Goal: Browse casually: Explore the website without a specific task or goal

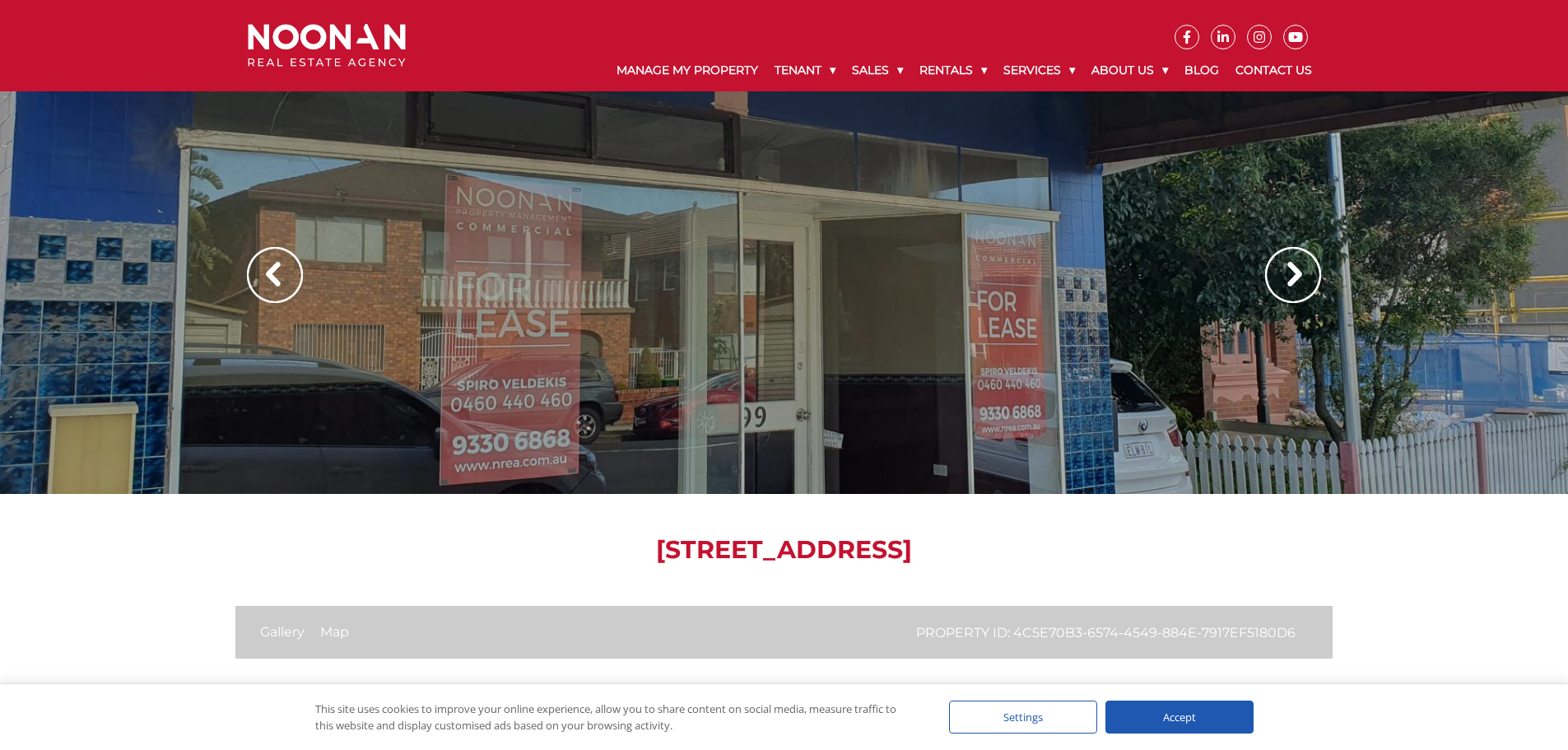
click at [1276, 458] on div at bounding box center [784, 247] width 1568 height 494
click at [1308, 272] on img at bounding box center [1294, 275] width 56 height 56
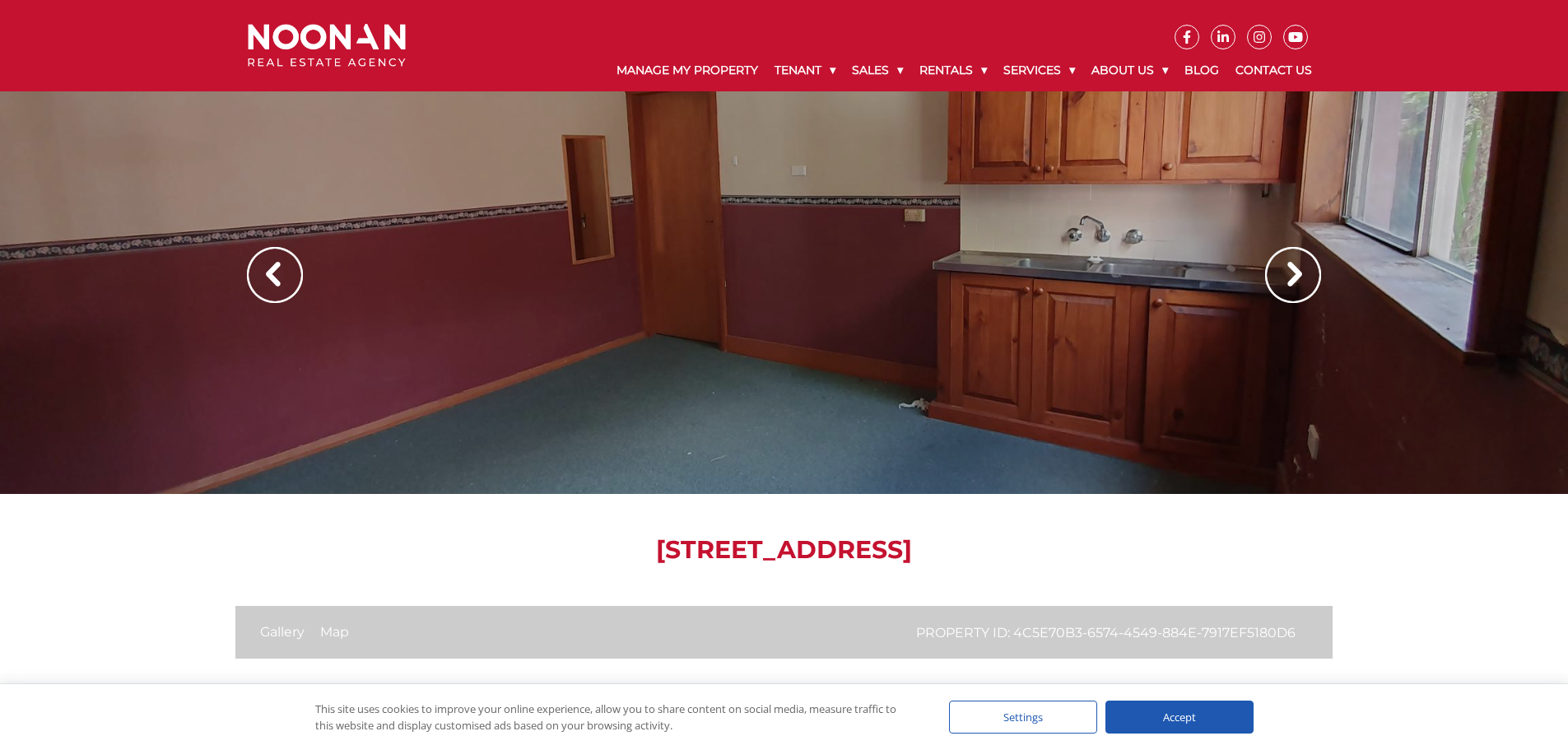
click at [1294, 273] on img at bounding box center [1294, 275] width 56 height 56
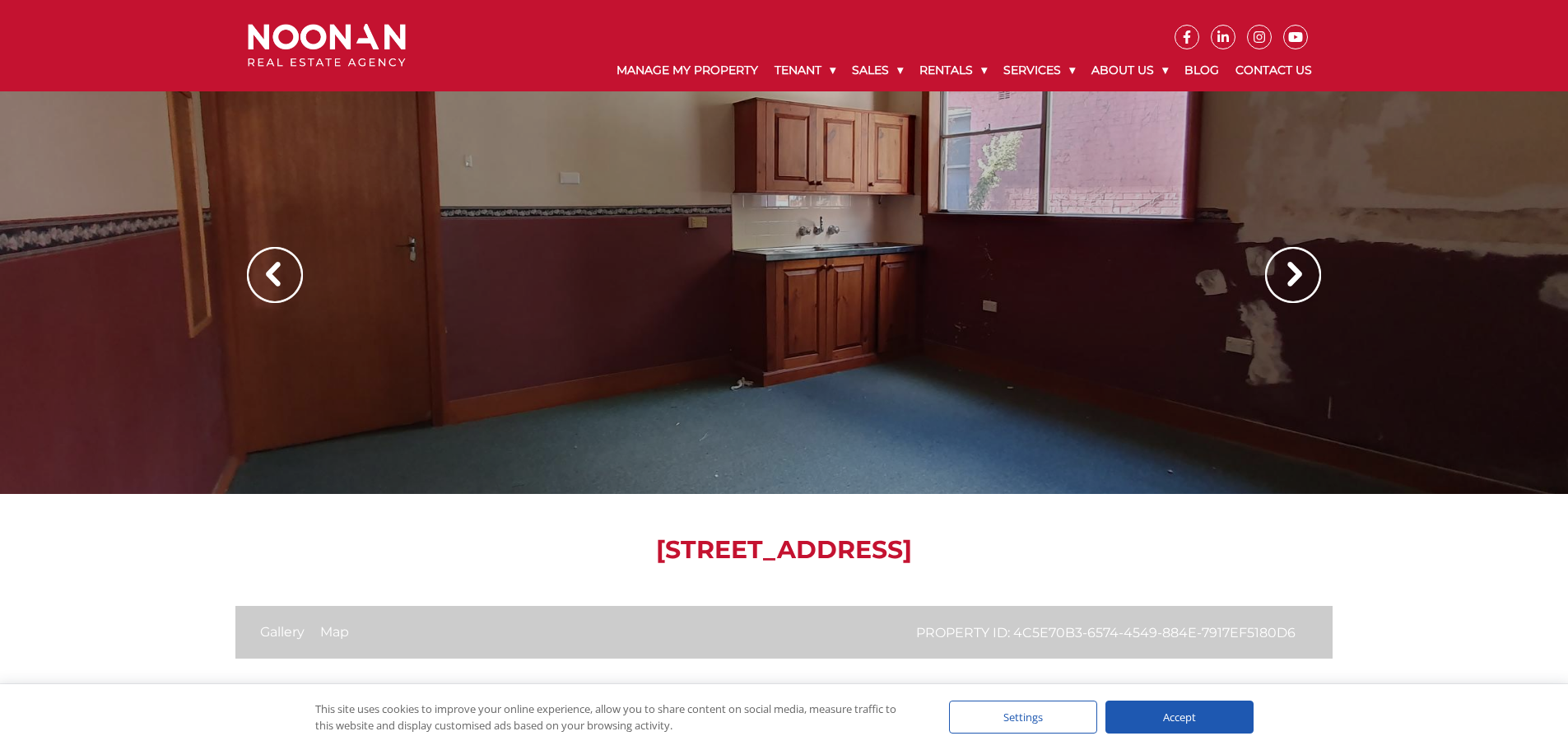
click at [1294, 273] on img at bounding box center [1294, 275] width 56 height 56
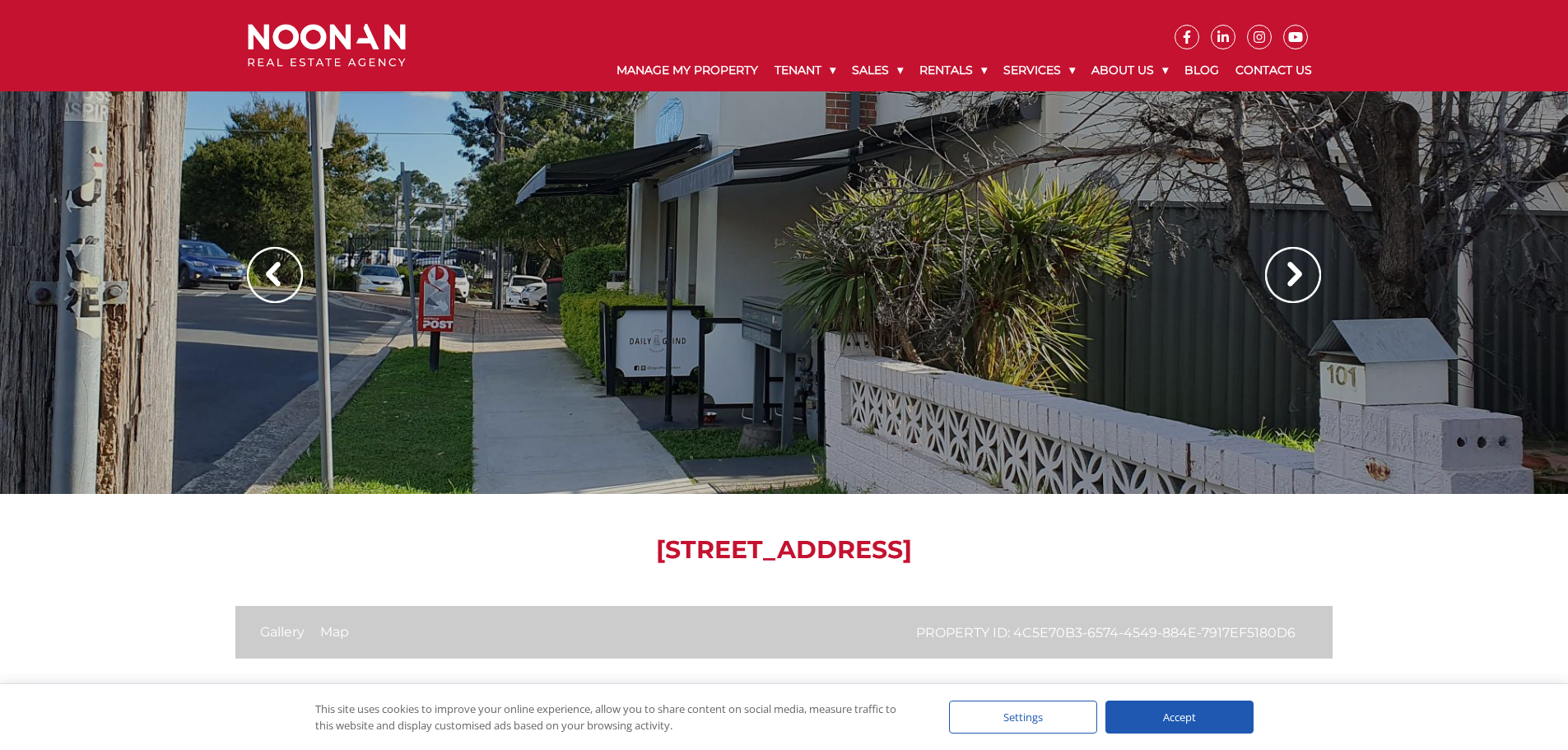
click at [1294, 273] on img at bounding box center [1294, 275] width 56 height 56
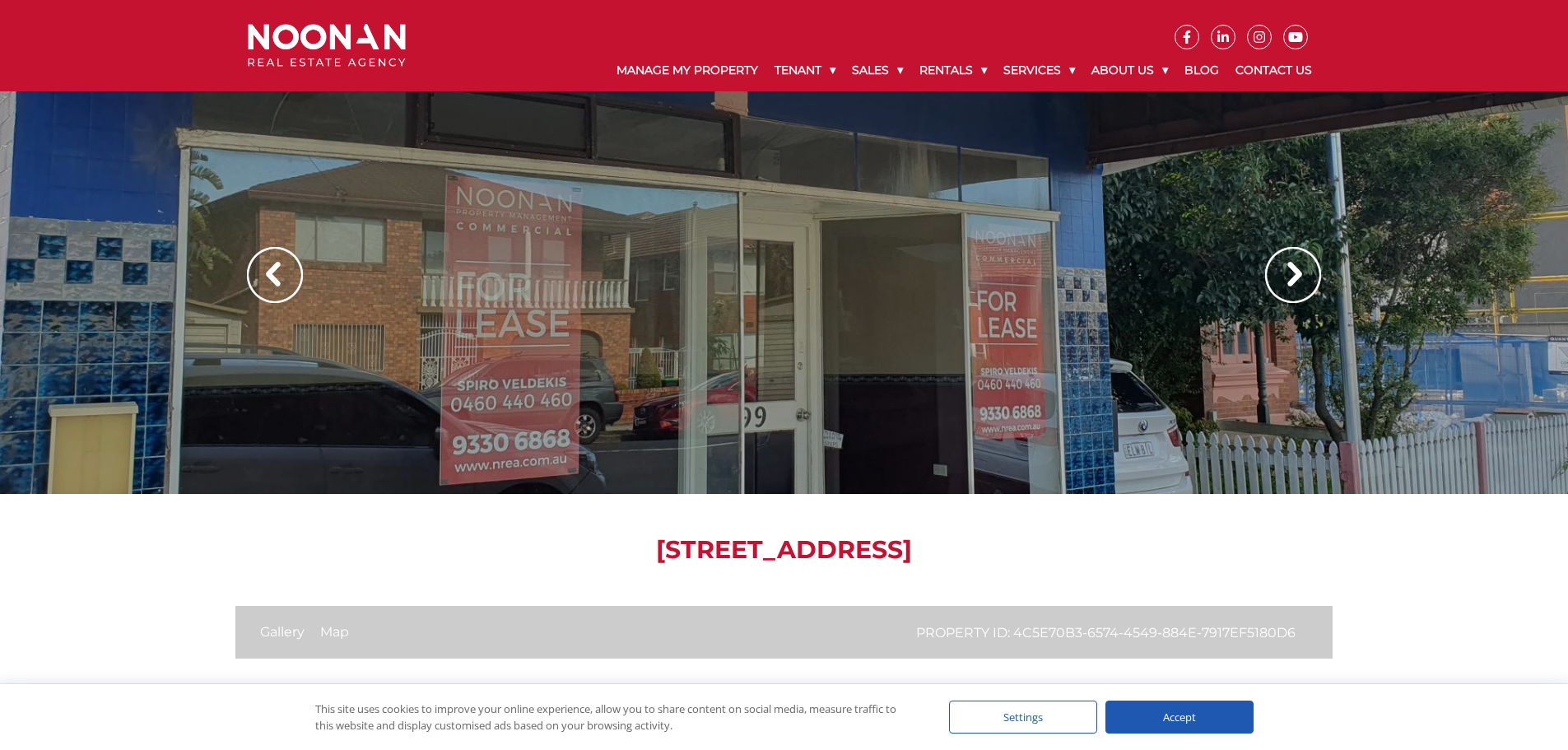
click at [1294, 273] on img at bounding box center [1294, 275] width 56 height 56
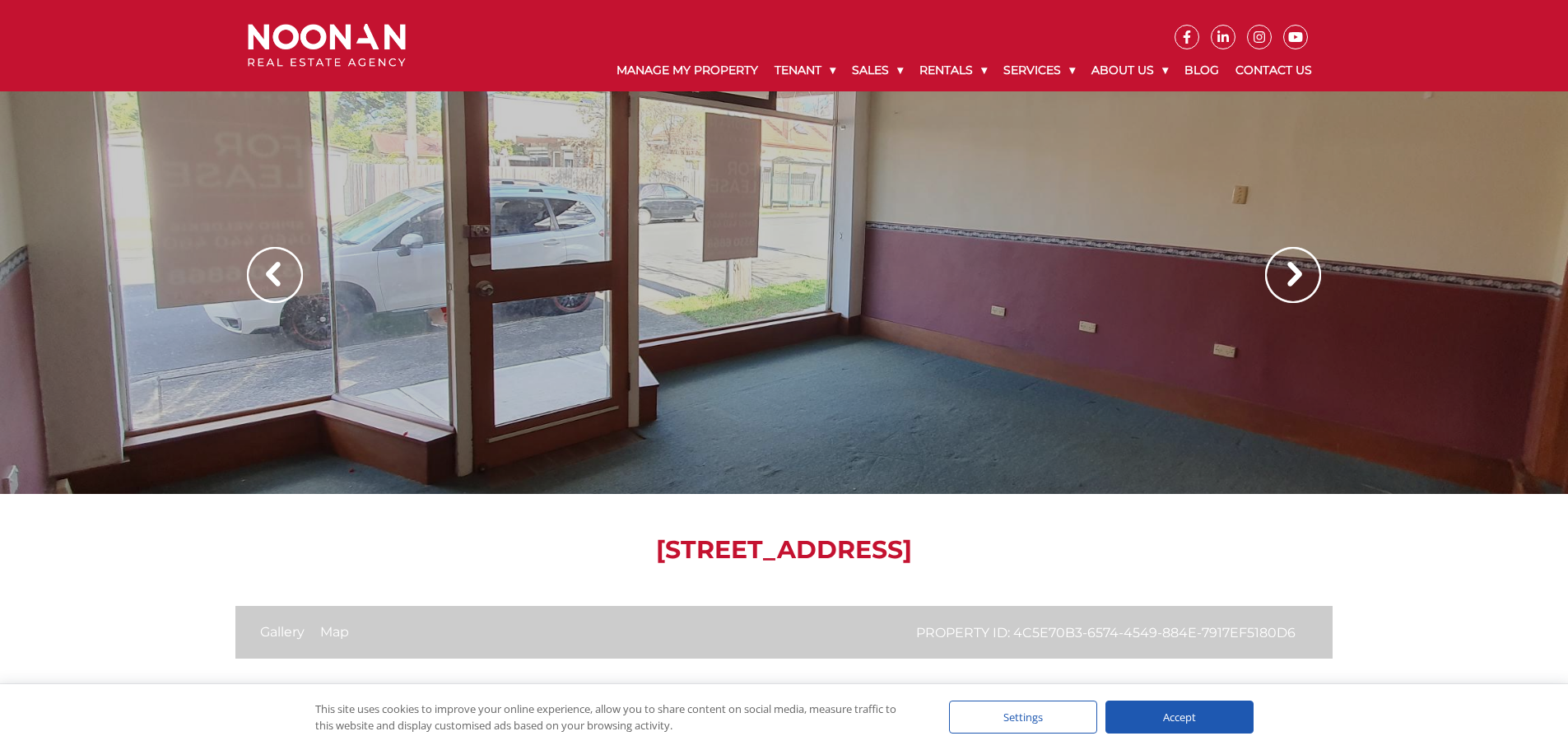
click at [1294, 273] on img at bounding box center [1294, 275] width 56 height 56
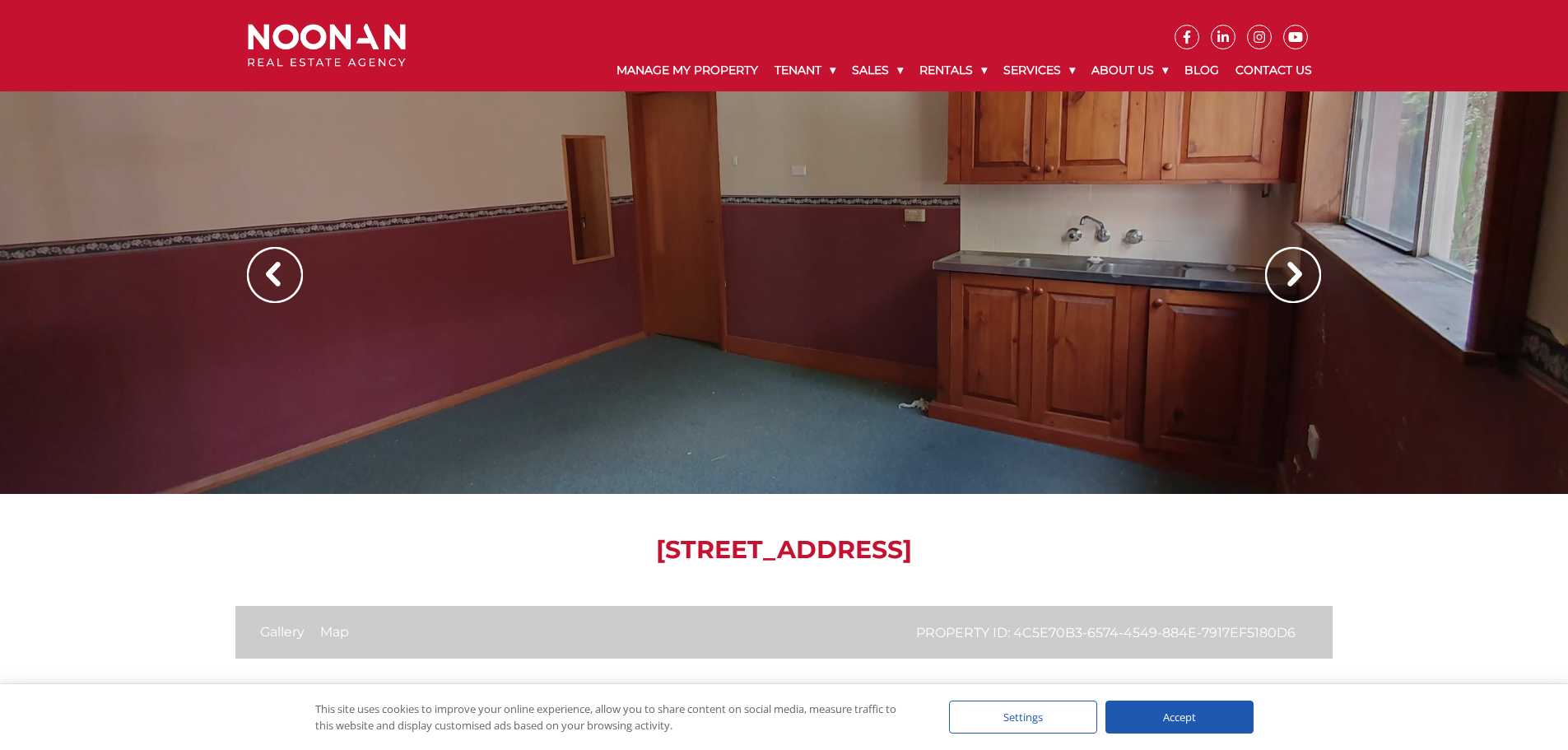
click at [1294, 273] on img at bounding box center [1294, 275] width 56 height 56
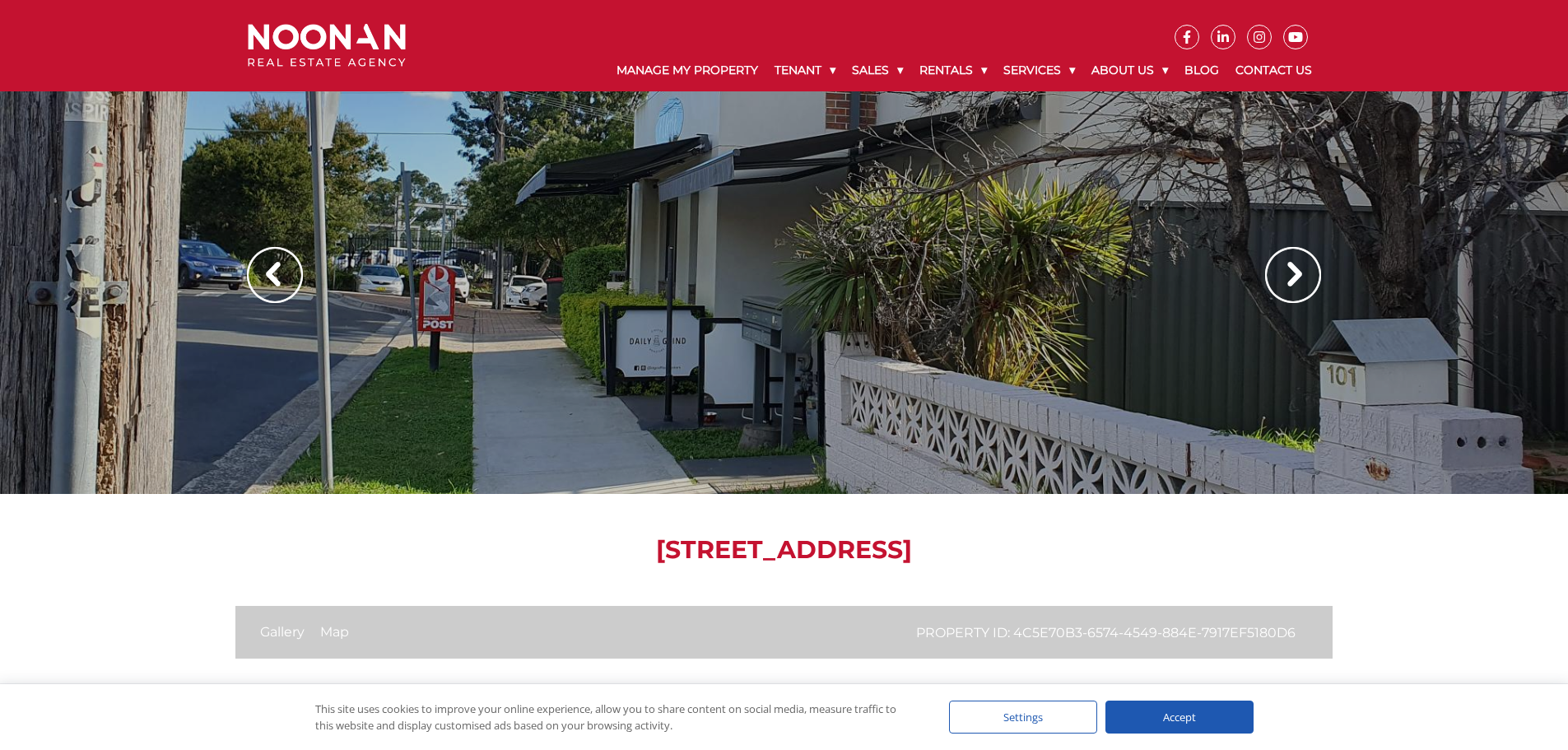
click at [1303, 278] on img at bounding box center [1294, 275] width 56 height 56
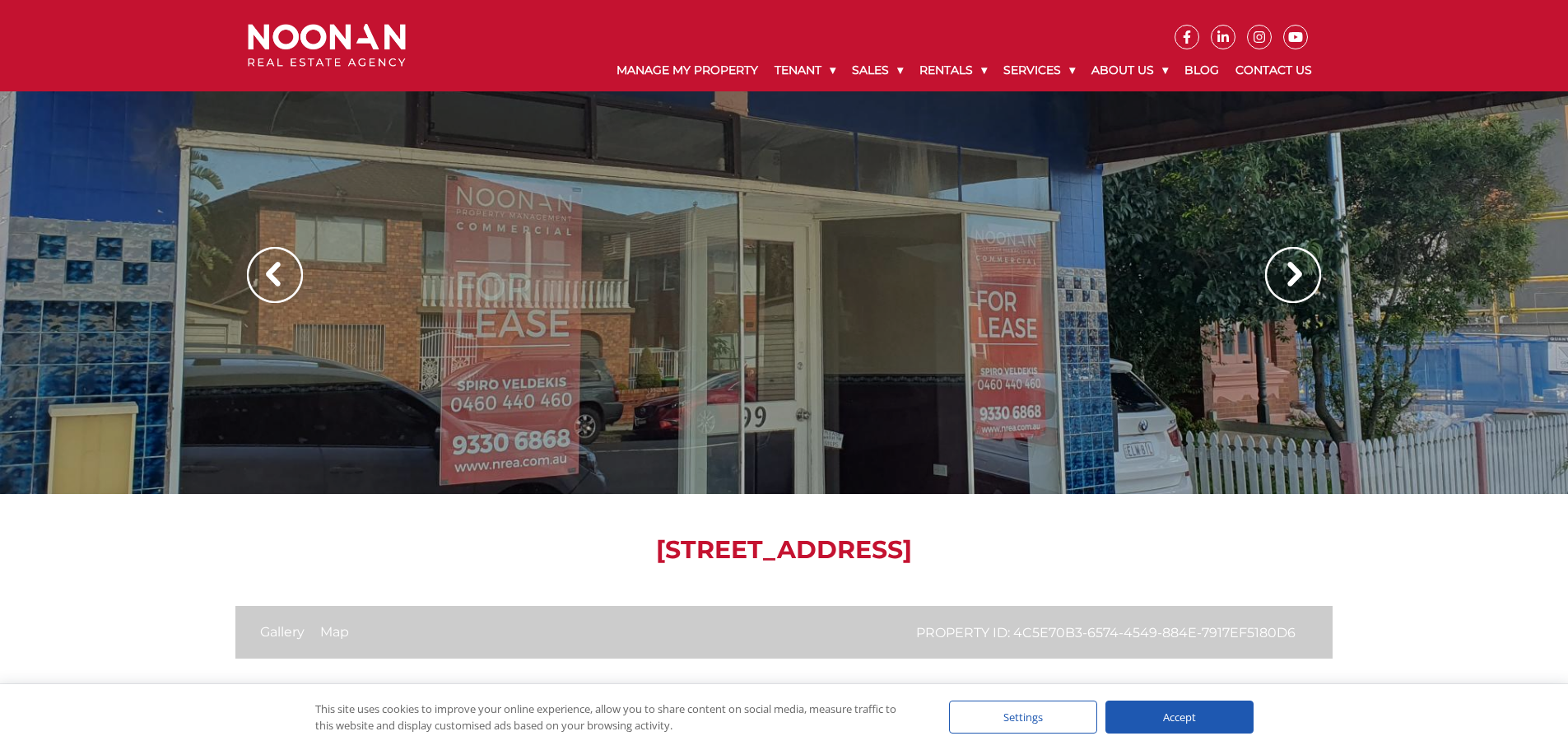
click at [524, 313] on div at bounding box center [784, 247] width 1568 height 494
click at [1305, 279] on img at bounding box center [1294, 275] width 56 height 56
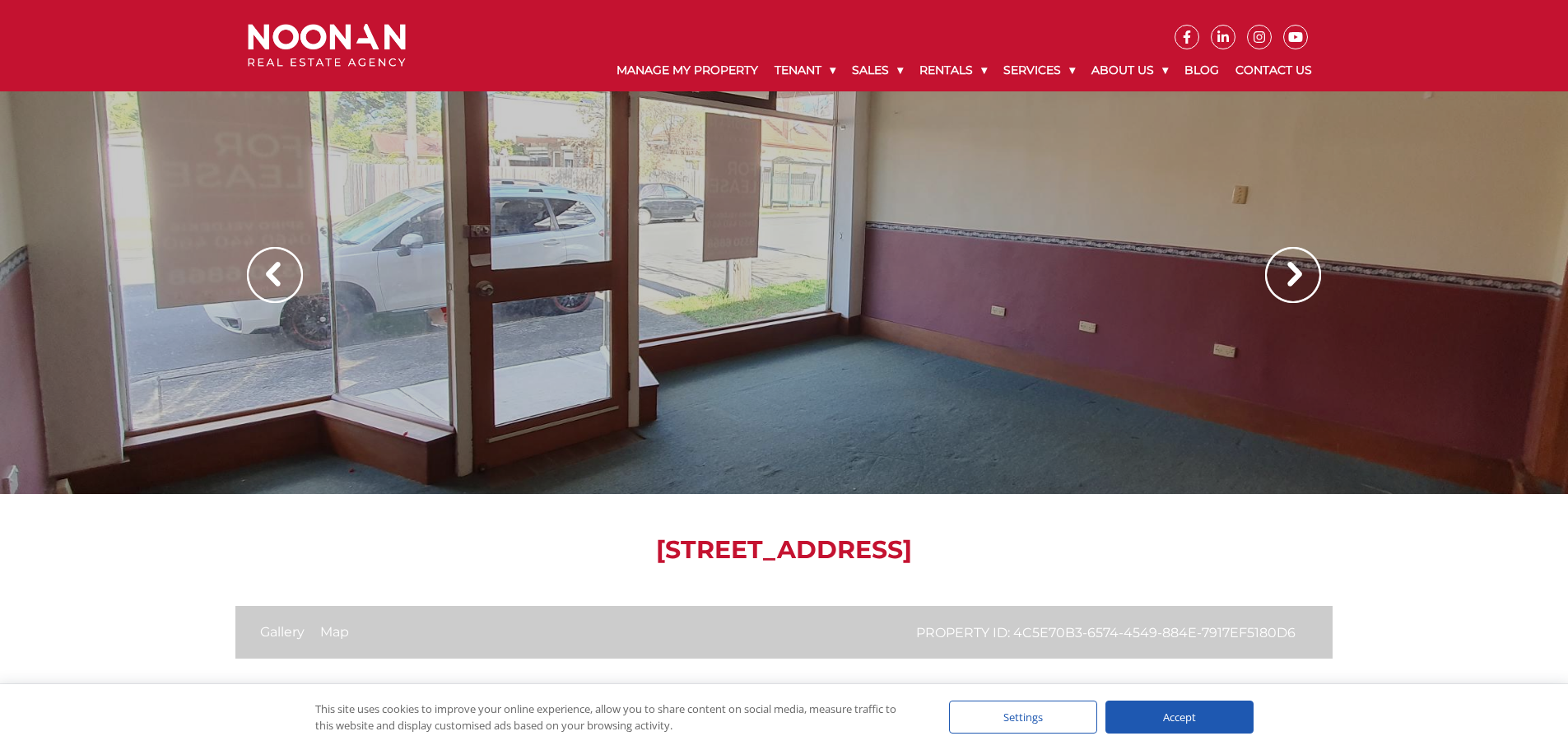
click at [1300, 286] on img at bounding box center [1294, 275] width 56 height 56
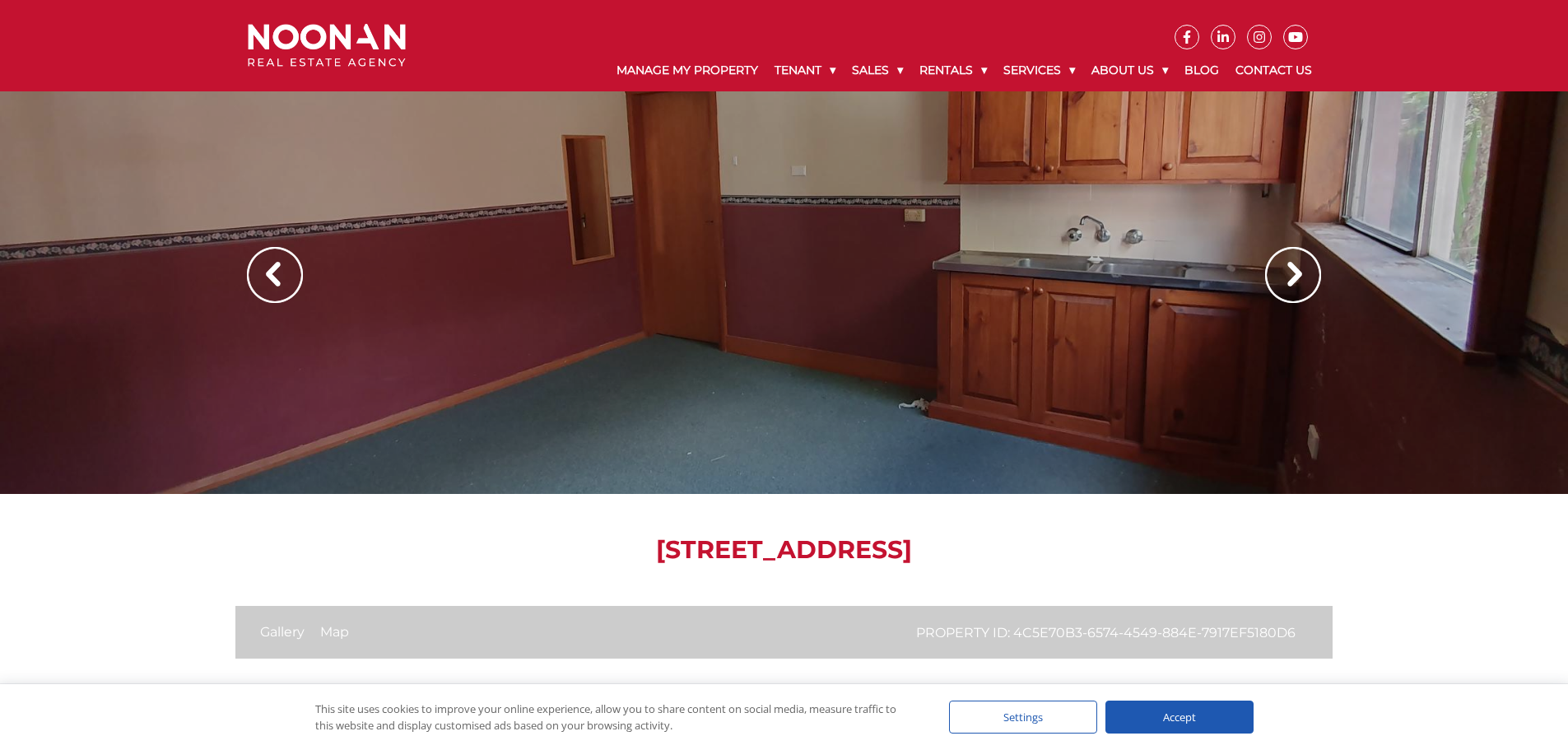
click at [1305, 279] on img at bounding box center [1294, 275] width 56 height 56
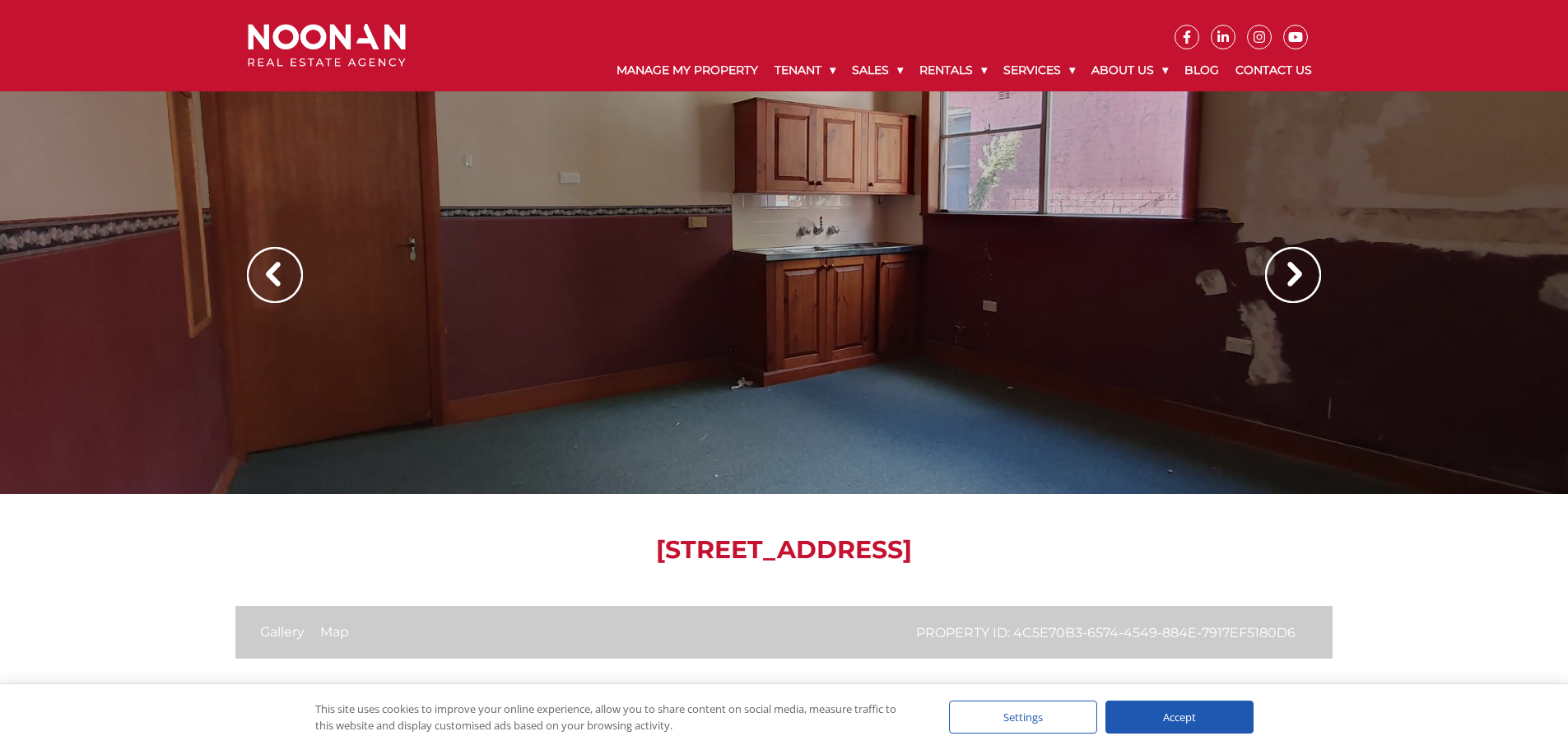
click at [1304, 271] on img at bounding box center [1294, 275] width 56 height 56
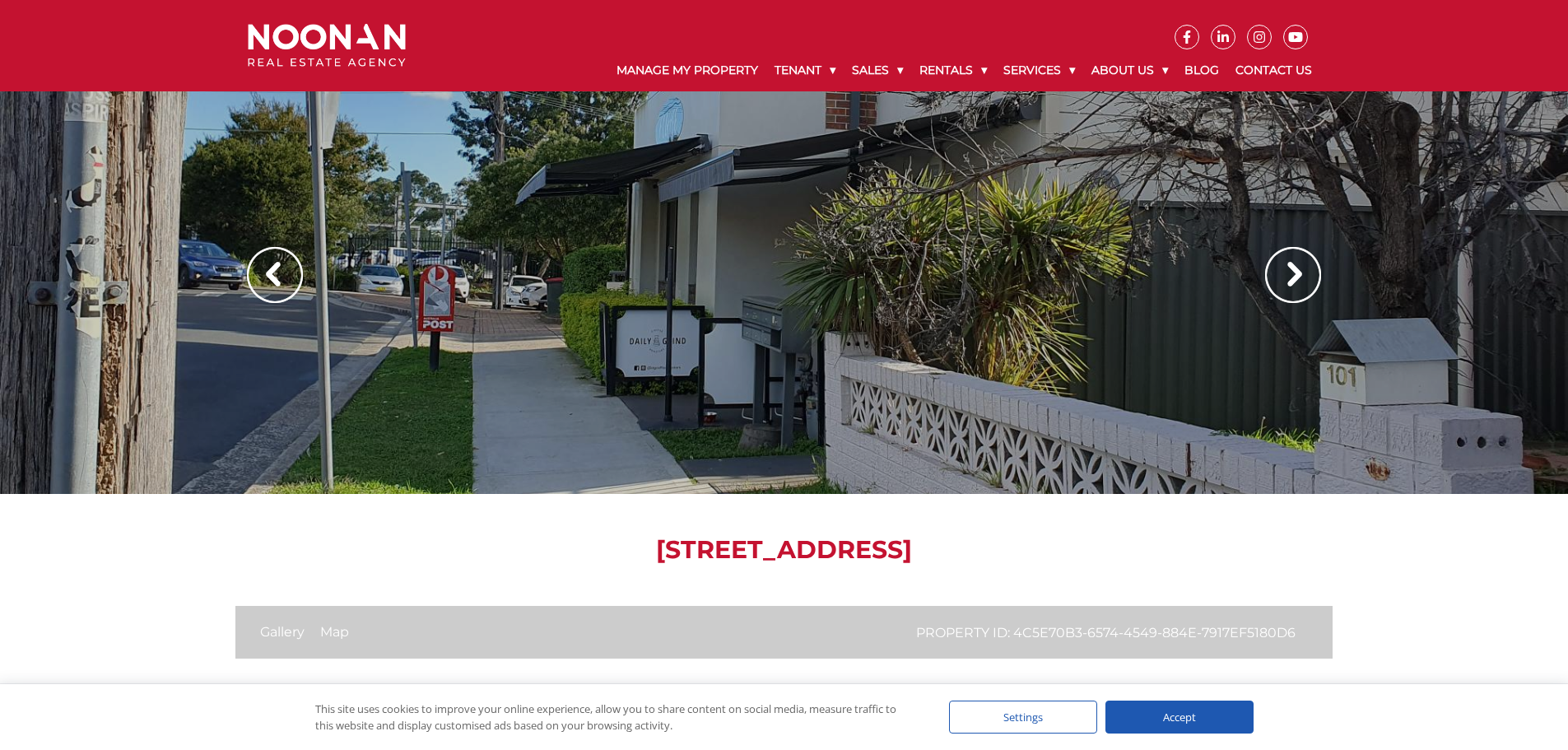
click at [1299, 269] on img at bounding box center [1294, 275] width 56 height 56
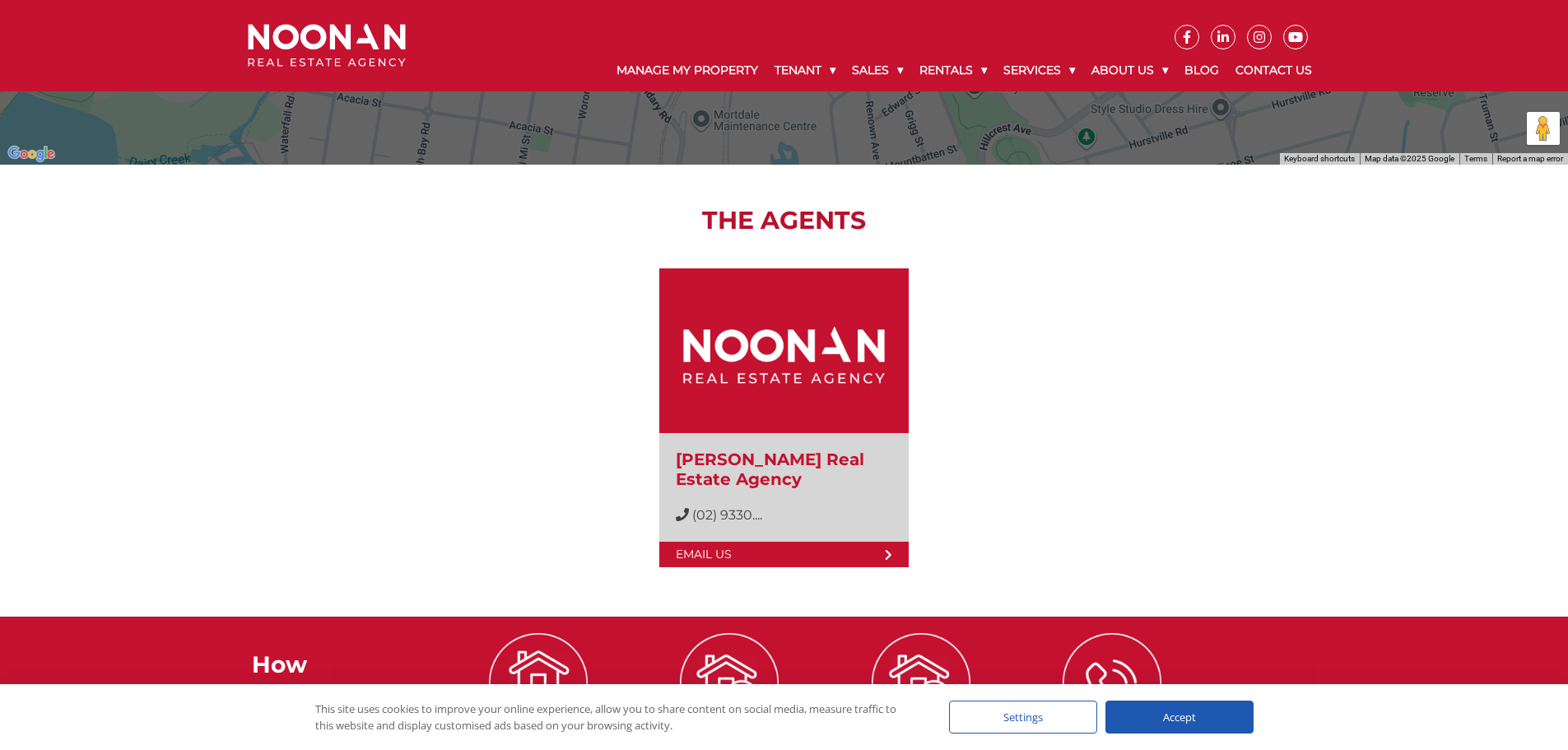
scroll to position [1693, 0]
